Goal: Find specific page/section: Find specific page/section

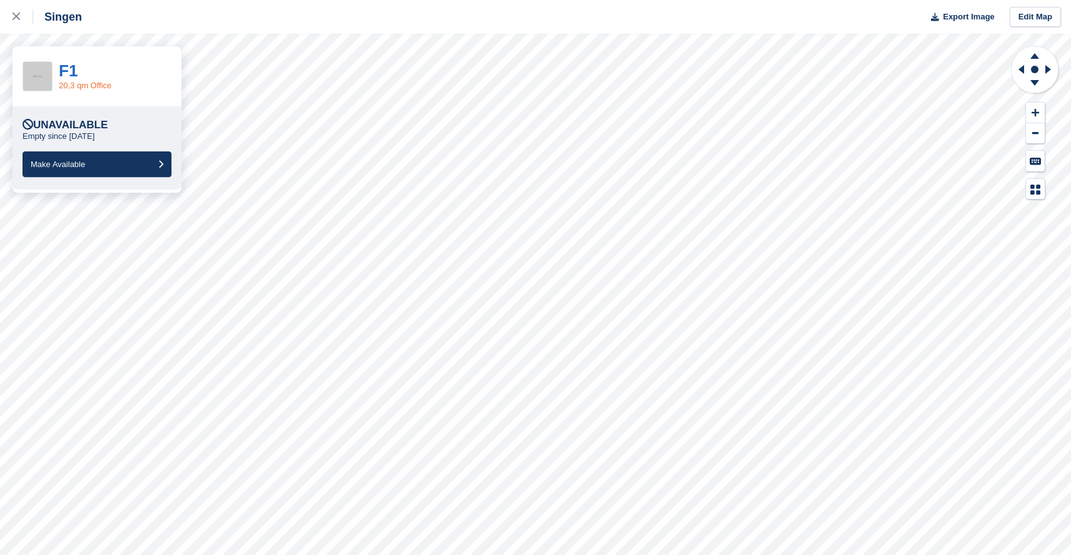
click at [78, 85] on link "20,3 qm Office" at bounding box center [85, 85] width 53 height 9
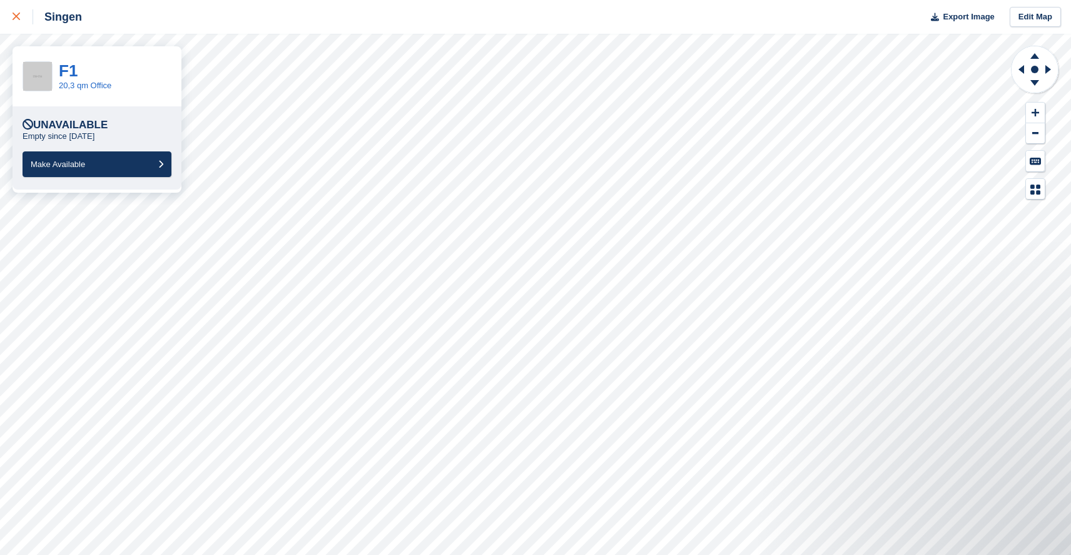
click at [17, 19] on icon at bounding box center [17, 17] width 8 height 8
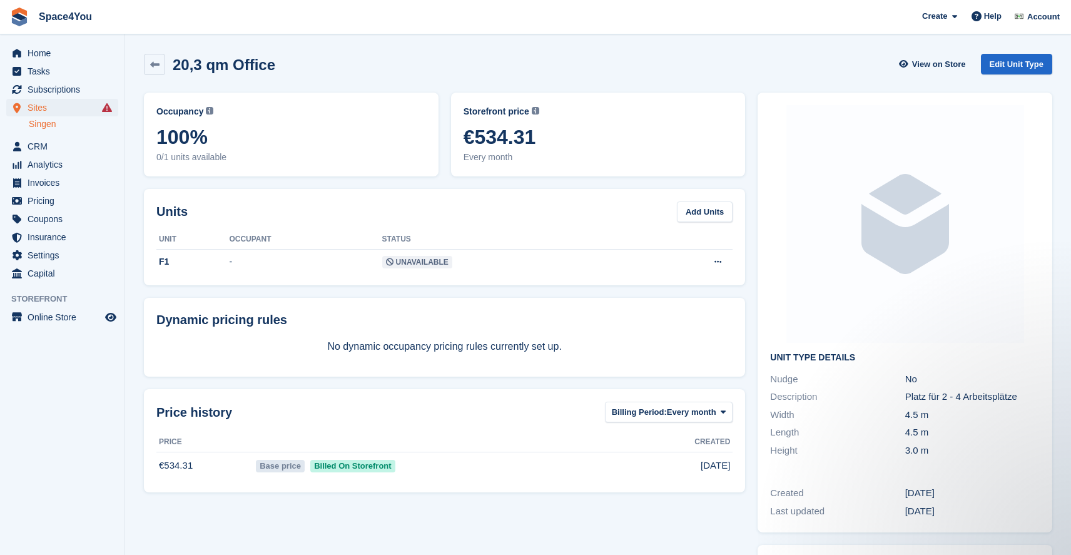
drag, startPoint x: 478, startPoint y: 131, endPoint x: 541, endPoint y: 135, distance: 63.3
click at [541, 135] on span "€534.31" at bounding box center [599, 137] width 270 height 23
drag, startPoint x: 463, startPoint y: 138, endPoint x: 541, endPoint y: 141, distance: 78.3
click at [541, 141] on span "€534.31" at bounding box center [599, 137] width 270 height 23
copy span "€534.31"
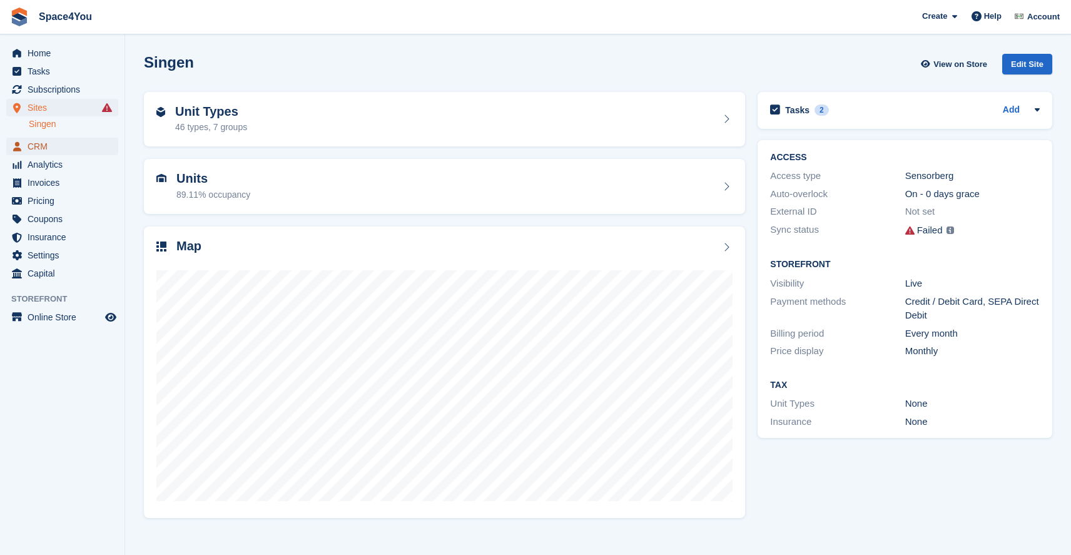
click at [49, 147] on span "CRM" at bounding box center [65, 147] width 75 height 18
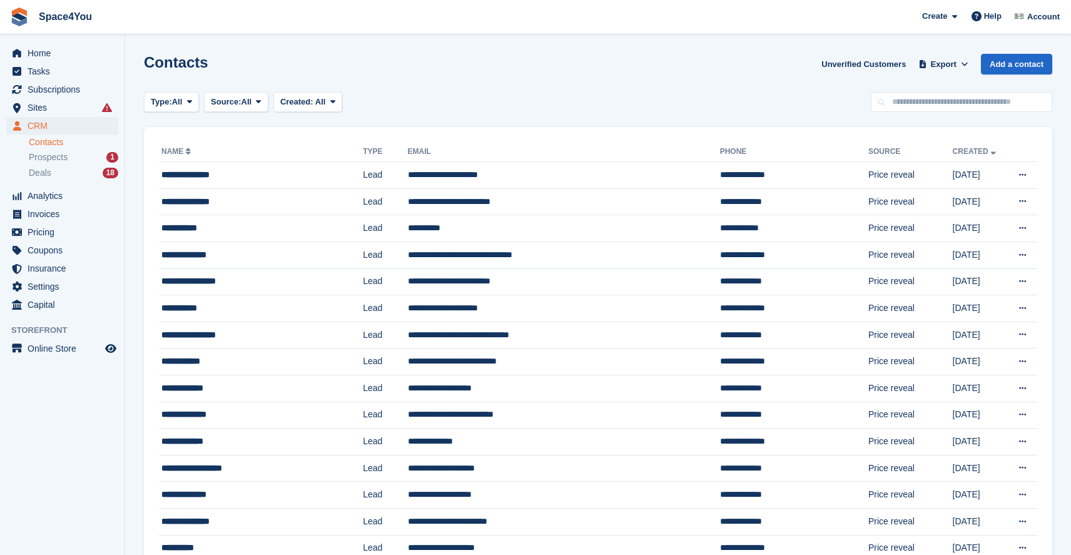
click at [921, 106] on input "text" at bounding box center [961, 102] width 181 height 21
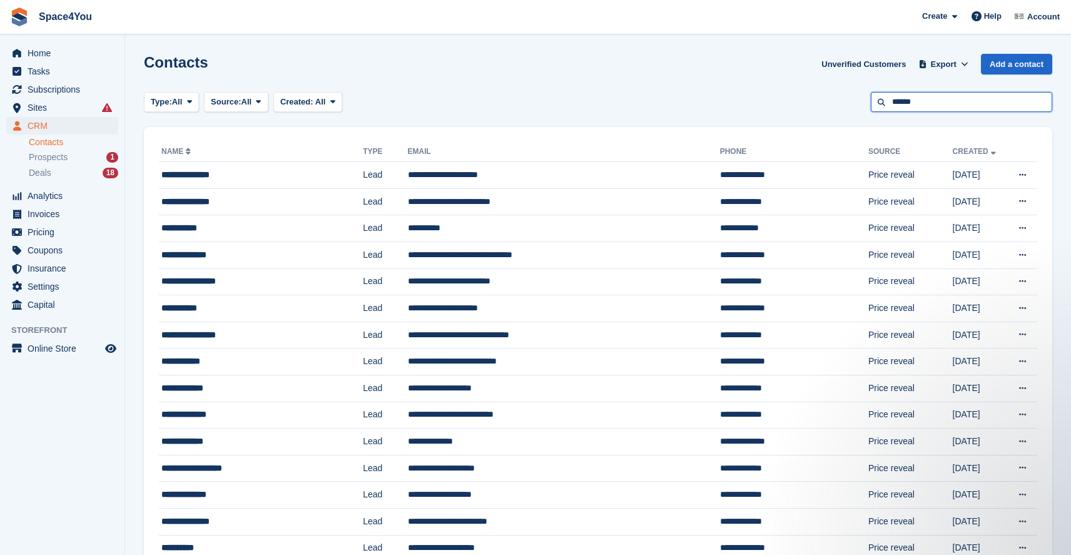
type input "******"
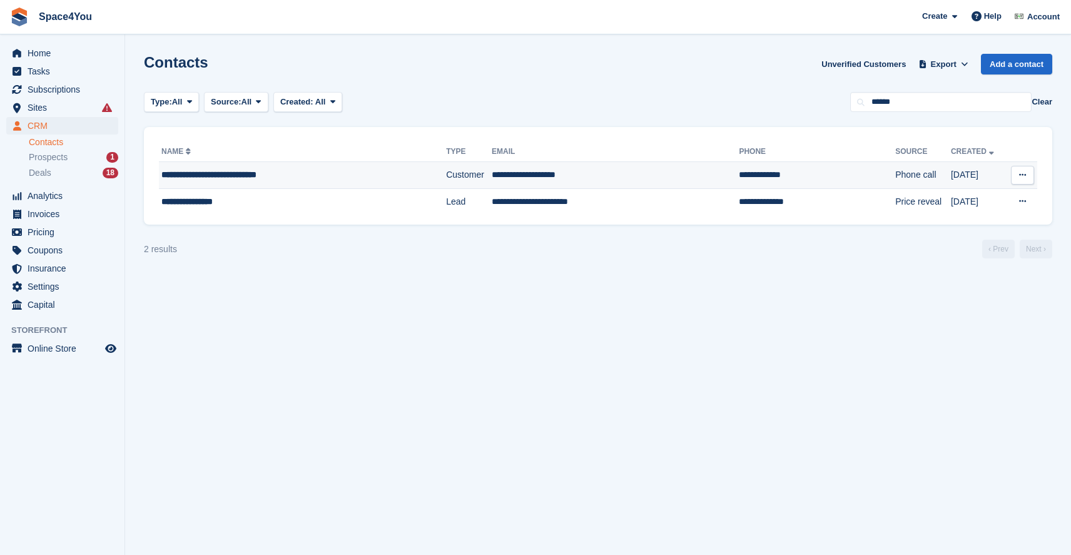
click at [328, 172] on div "**********" at bounding box center [279, 174] width 237 height 13
